Goal: Check status: Check status

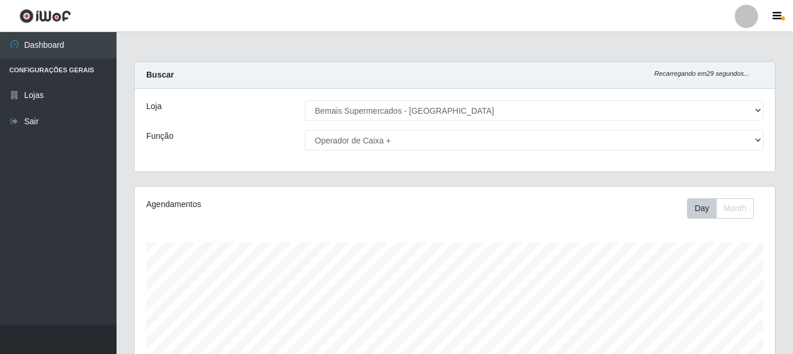
select select "249"
select select "72"
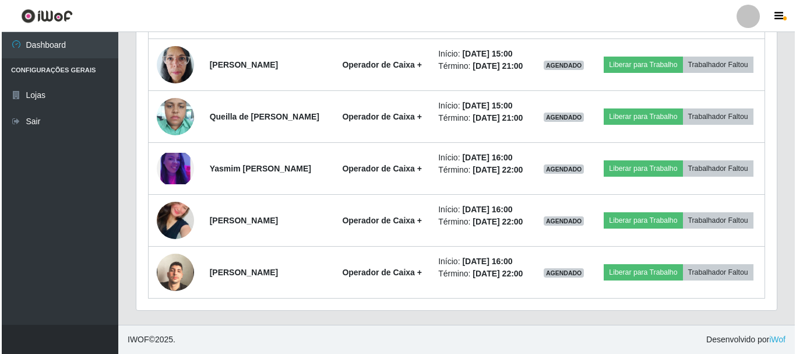
scroll to position [1049, 0]
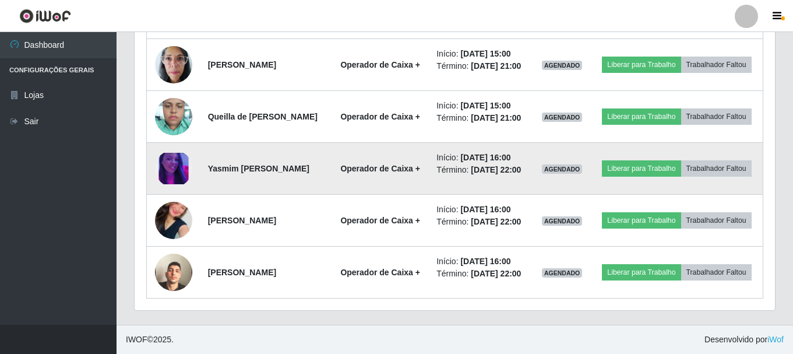
click at [167, 157] on img at bounding box center [173, 169] width 37 height 32
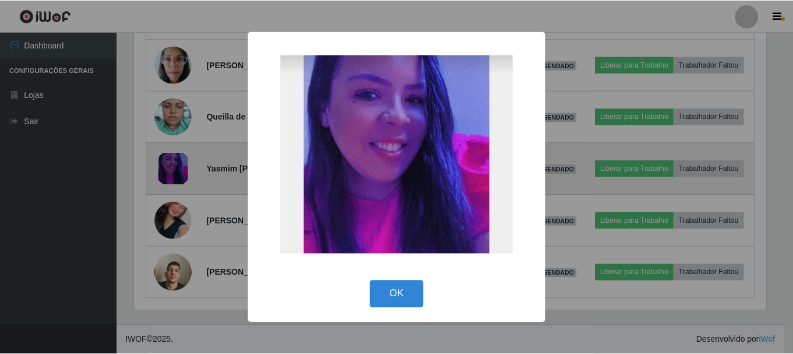
scroll to position [242, 635]
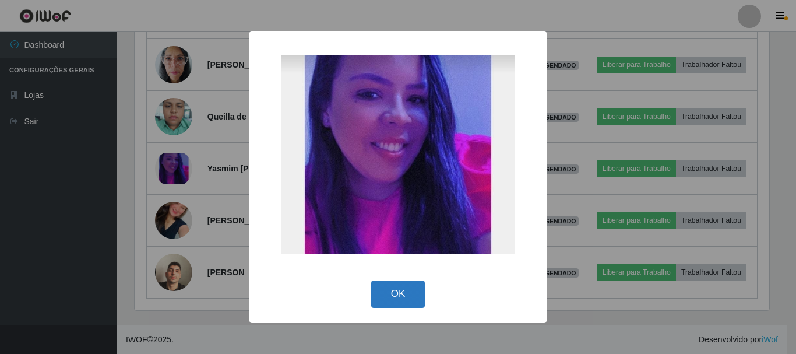
click at [409, 288] on button "OK" at bounding box center [398, 293] width 54 height 27
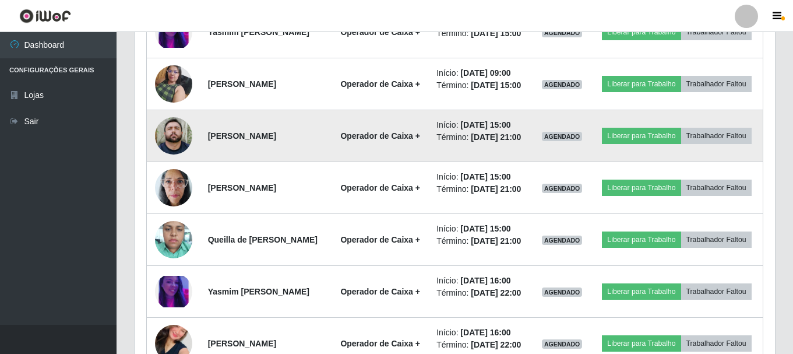
scroll to position [758, 0]
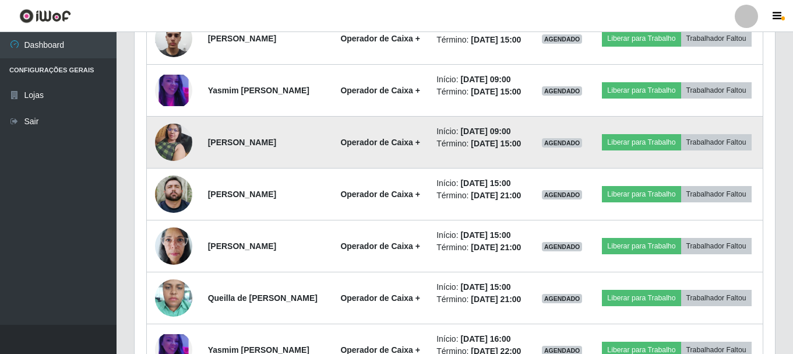
click at [167, 167] on img at bounding box center [173, 142] width 37 height 50
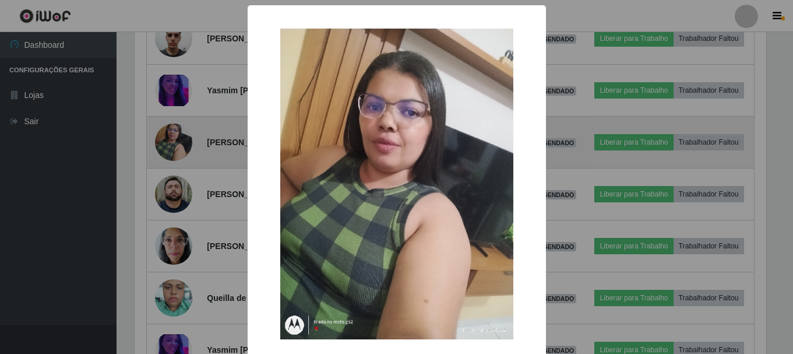
scroll to position [242, 635]
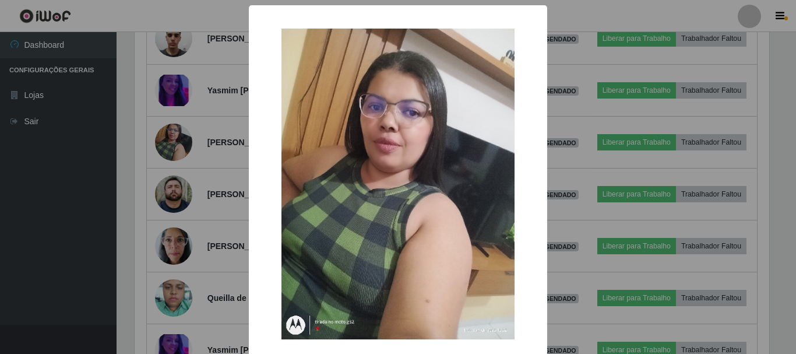
click at [106, 204] on div "× OK Cancel" at bounding box center [398, 177] width 796 height 354
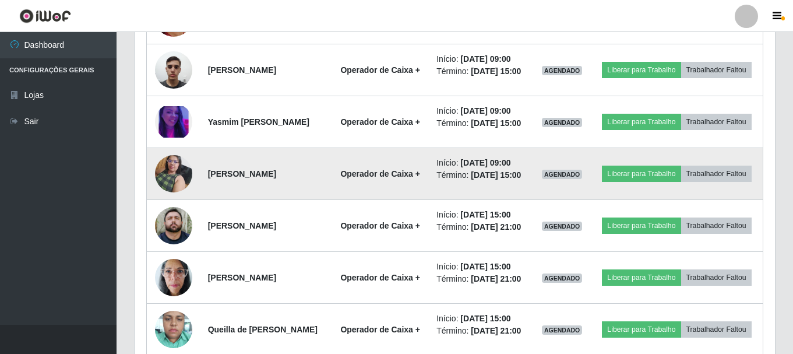
scroll to position [699, 0]
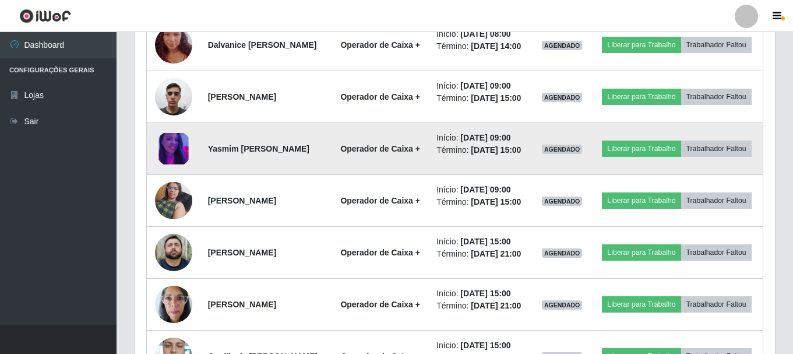
click at [182, 165] on img at bounding box center [173, 149] width 37 height 32
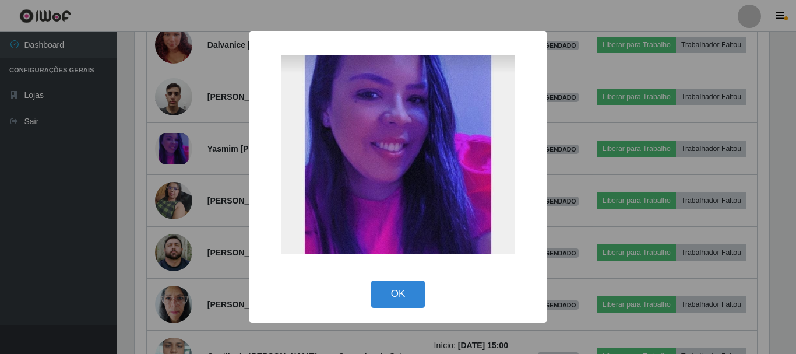
click at [68, 213] on div "× OK Cancel" at bounding box center [398, 177] width 796 height 354
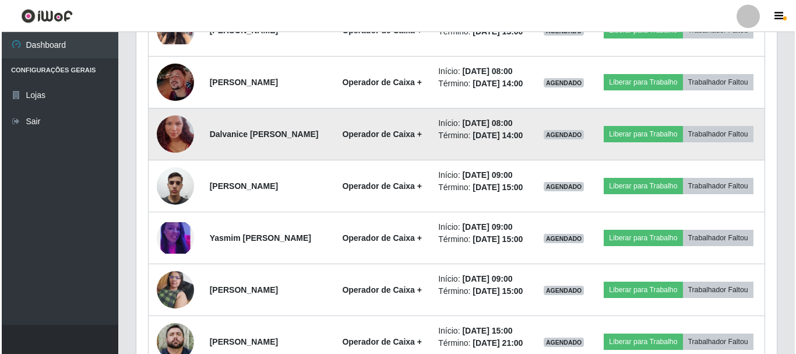
scroll to position [583, 0]
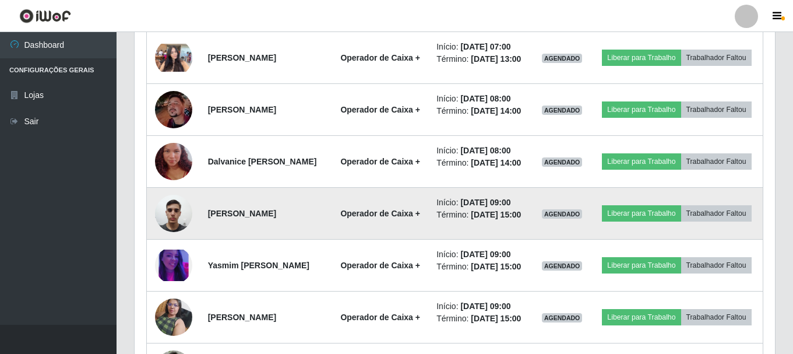
click at [173, 238] on img at bounding box center [173, 213] width 37 height 50
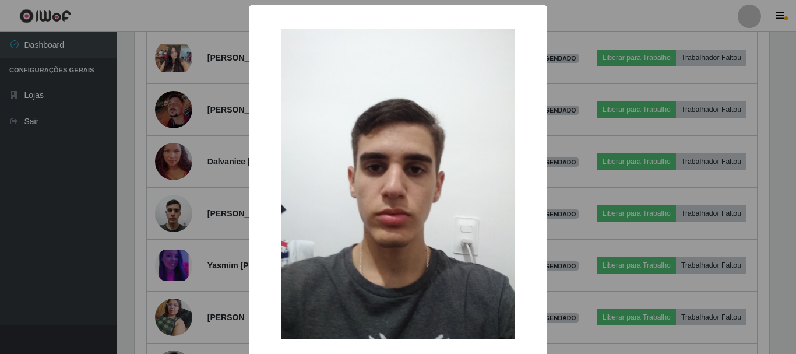
click at [126, 252] on div "× OK Cancel" at bounding box center [398, 177] width 796 height 354
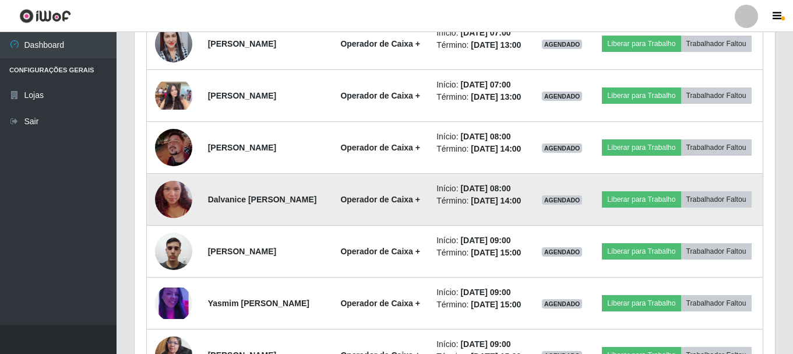
scroll to position [525, 0]
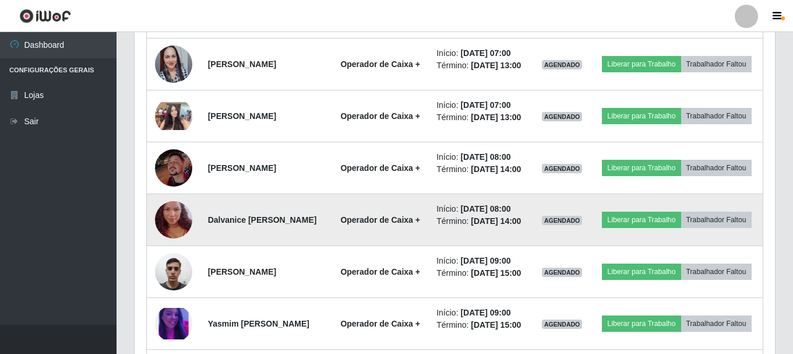
click at [169, 253] on img at bounding box center [173, 220] width 37 height 66
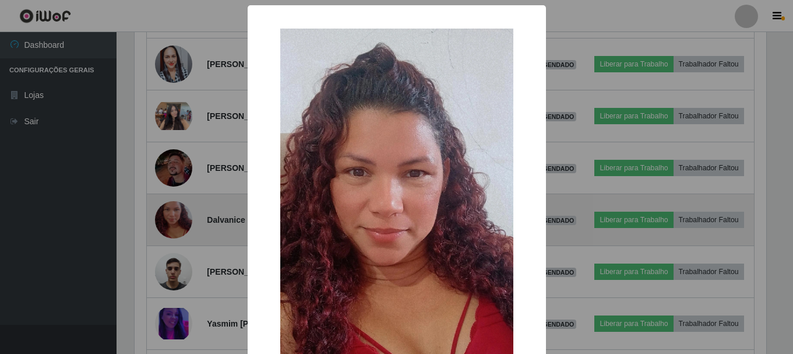
scroll to position [242, 635]
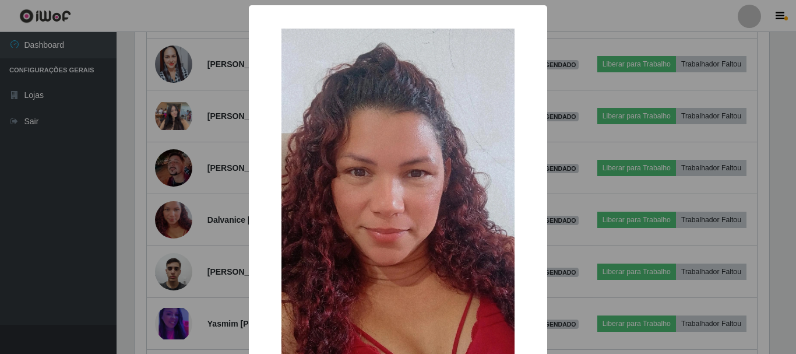
click at [90, 269] on div "× OK Cancel" at bounding box center [398, 177] width 796 height 354
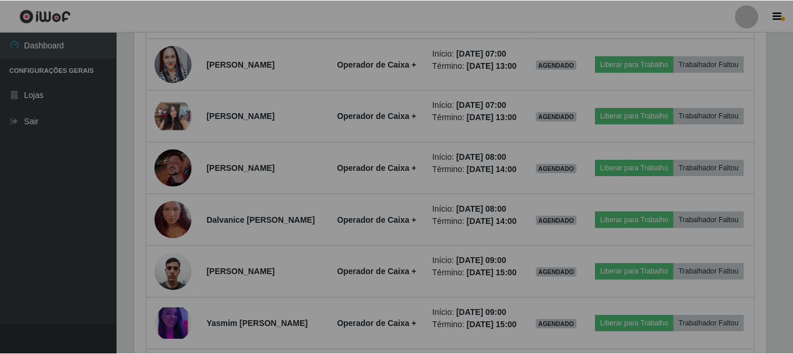
scroll to position [0, 0]
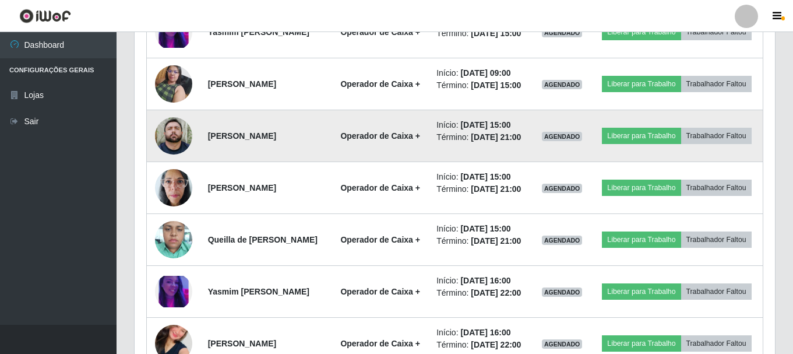
click at [175, 154] on img at bounding box center [173, 135] width 37 height 37
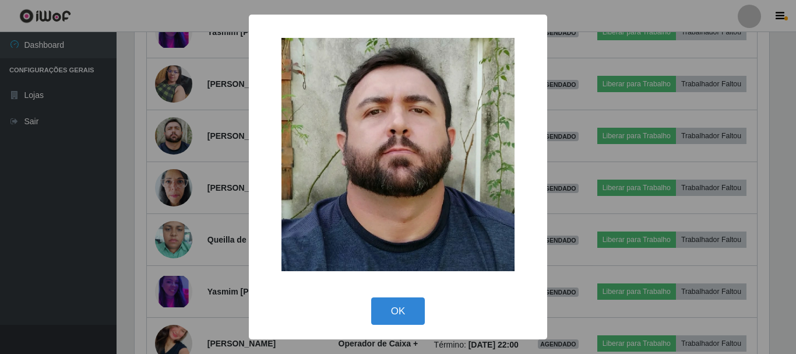
click at [102, 223] on div "× OK Cancel" at bounding box center [398, 177] width 796 height 354
